Goal: Information Seeking & Learning: Learn about a topic

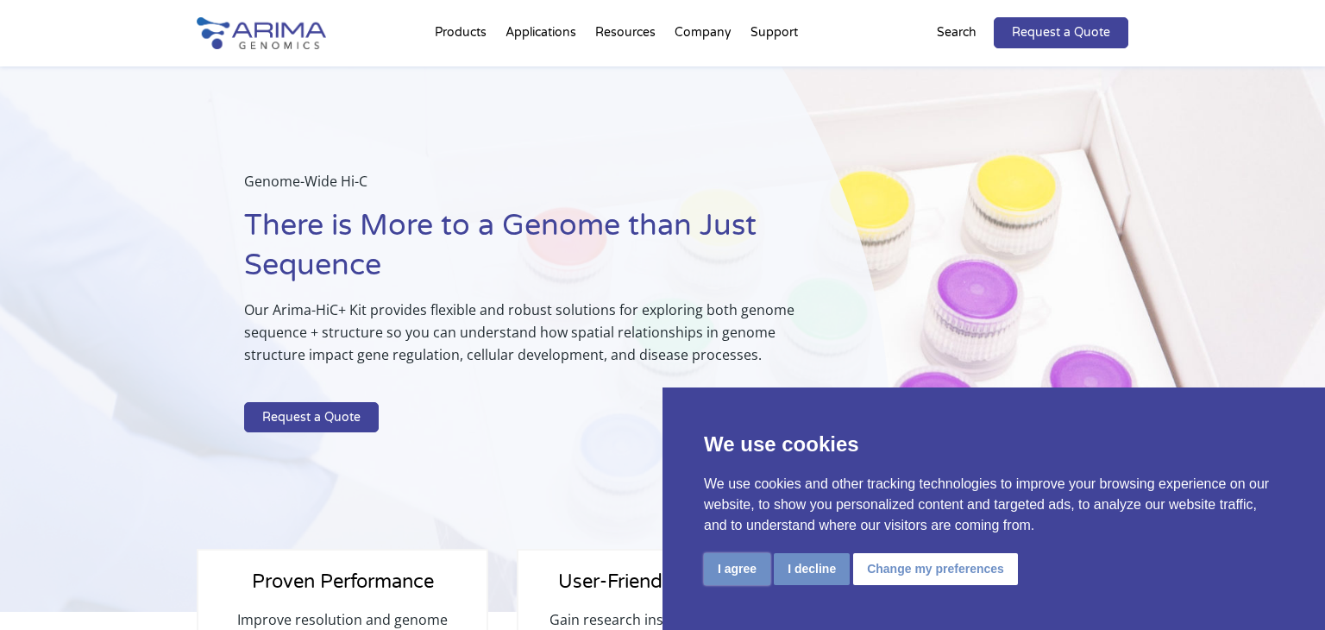
click at [737, 569] on button "I agree" at bounding box center [737, 569] width 66 height 32
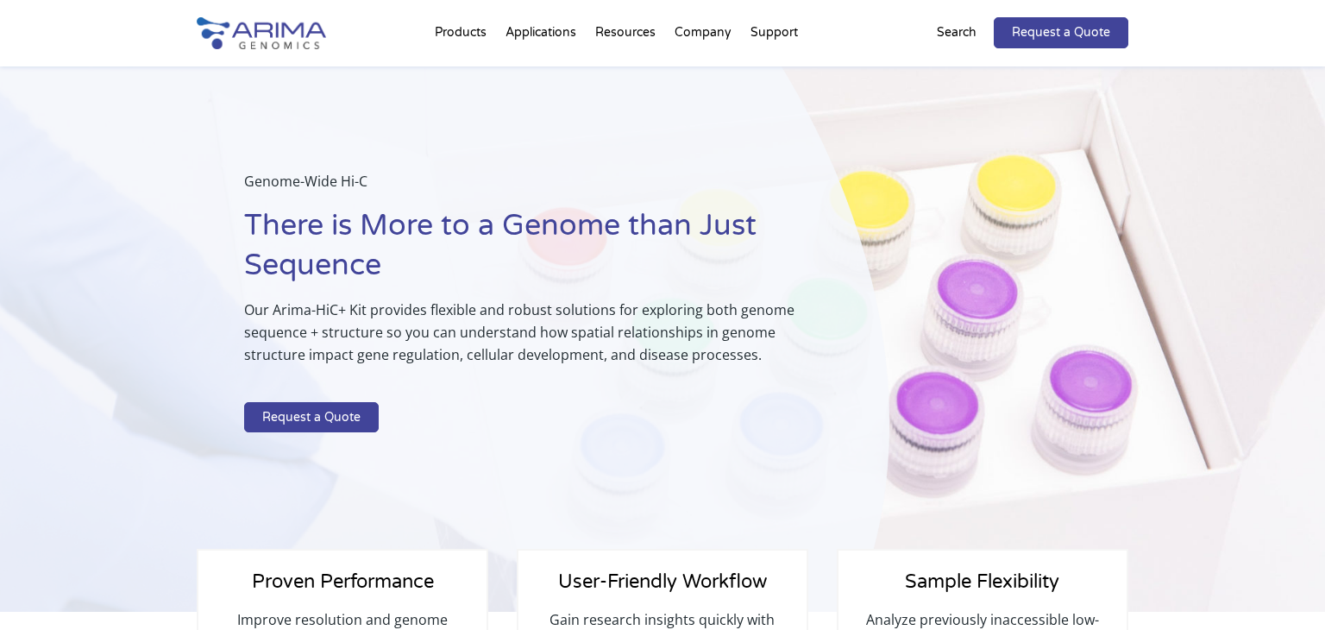
scroll to position [1264, 0]
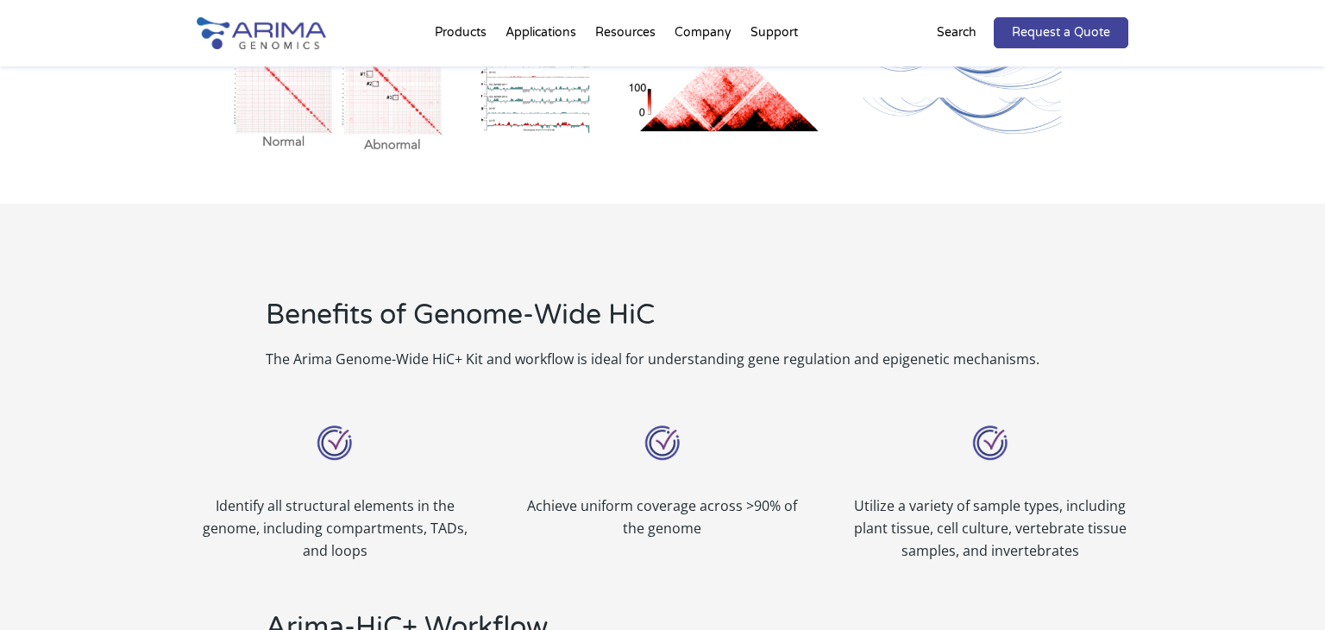
click at [277, 356] on p "The Arima Genome-Wide HiC+ Kit and workflow is ideal for understanding gene reg…" at bounding box center [697, 359] width 863 height 22
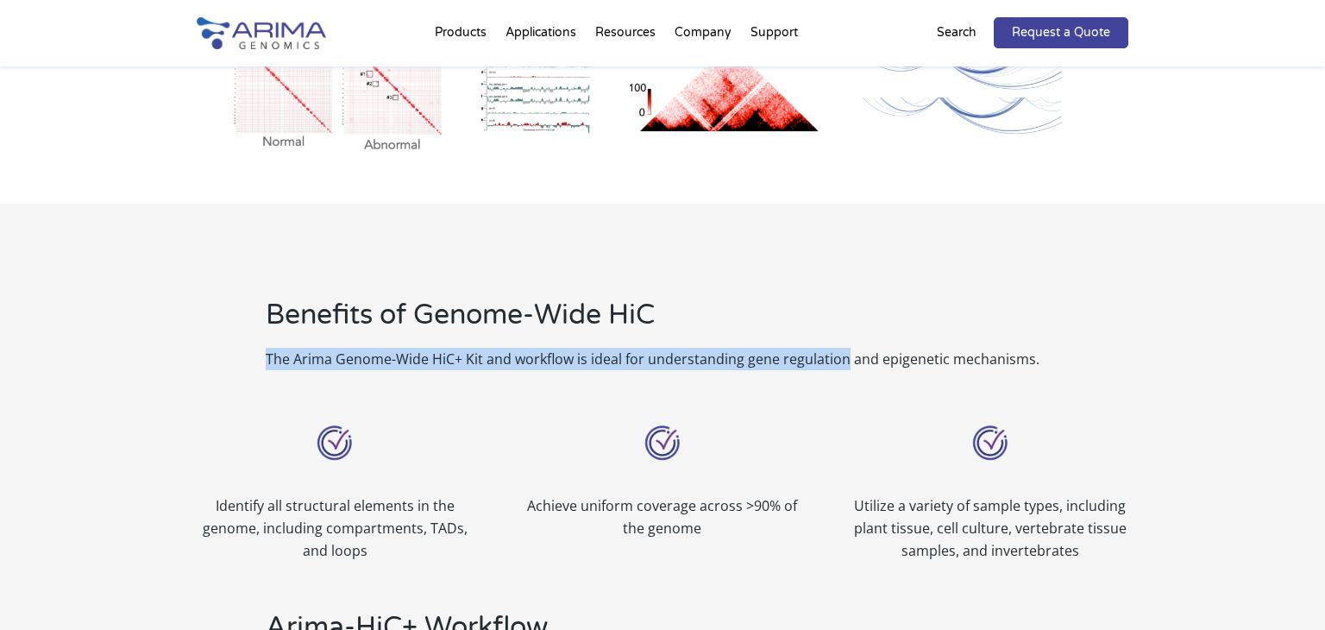
copy p "The Arima Genome-Wide HiC+ Kit and workflow is ideal for understanding gene reg…"
click at [281, 39] on img at bounding box center [261, 33] width 129 height 32
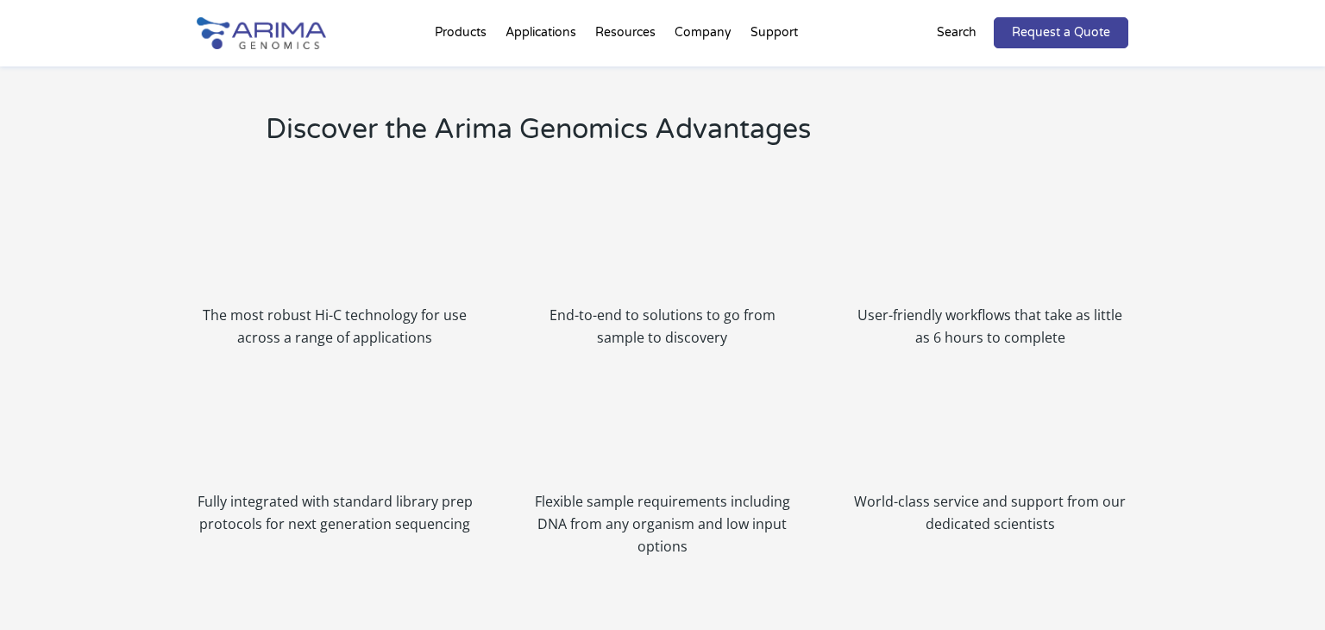
scroll to position [1898, 0]
